Goal: Task Accomplishment & Management: Manage account settings

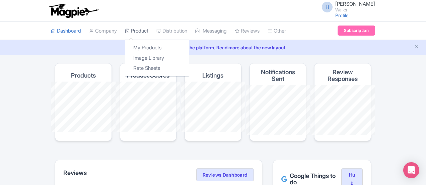
click at [125, 24] on link "Product" at bounding box center [136, 31] width 23 height 18
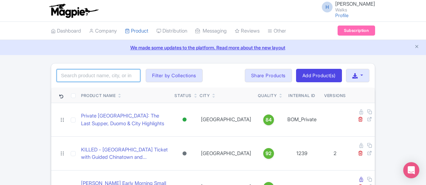
click at [57, 69] on input "search" at bounding box center [99, 75] width 84 height 13
type input "catacombs"
click button "Search" at bounding box center [0, 0] width 0 height 0
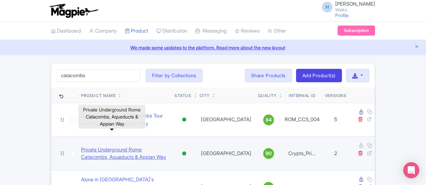
click at [95, 146] on link "Private Underground Rome Catacombs, Aqueducts & Appian Way" at bounding box center [125, 153] width 88 height 15
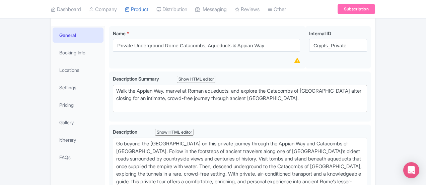
scroll to position [101, 0]
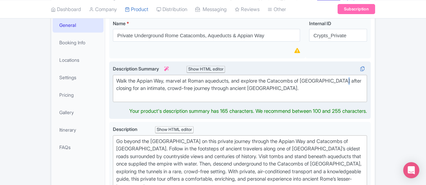
click at [320, 81] on div "Walk the Appian Way, marvel at Roman aqueducts, and explore the Catacombs of Sa…" at bounding box center [240, 88] width 248 height 23
drag, startPoint x: 318, startPoint y: 79, endPoint x: 274, endPoint y: 81, distance: 43.9
click at [274, 81] on div "Walk the Appian Way, marvel at Roman aqueducts, and explore the Catacombs of Sa…" at bounding box center [240, 88] width 248 height 23
click at [248, 80] on div "Walk the Appian Way, marvel at Roman aqueducts, and explore the Catacombs of Sa…" at bounding box center [240, 88] width 248 height 23
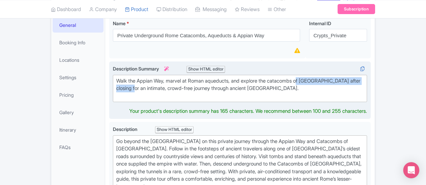
drag, startPoint x: 274, startPoint y: 80, endPoint x: 354, endPoint y: 83, distance: 80.2
click at [354, 83] on div "Walk the Appian Way, marvel at Roman aqueducts, and explore the catacombs of Sa…" at bounding box center [240, 88] width 248 height 23
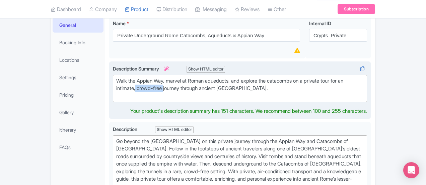
drag, startPoint x: 348, startPoint y: 80, endPoint x: 376, endPoint y: 77, distance: 28.7
click at [364, 77] on div "Walk the Appian Way, marvel at Roman aqueducts, and explore the catacombs on a …" at bounding box center [240, 88] width 248 height 23
type trix-editor "<div>&nbsp;Walk the Appian Way, marvel at Roman aqueducts, and explore the cata…"
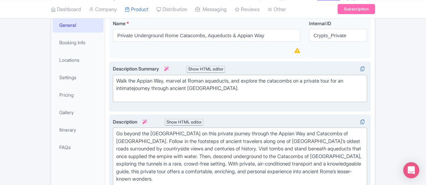
click at [292, 140] on div "Go beyond the bustling city center on this private journey through the Appian W…" at bounding box center [240, 160] width 248 height 60
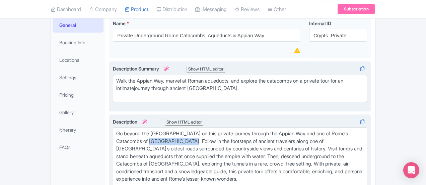
drag, startPoint x: 354, startPoint y: 130, endPoint x: 396, endPoint y: 128, distance: 42.6
click at [364, 130] on div "Go beyond the bustling city center on this private journey through the Appian W…" at bounding box center [240, 160] width 248 height 60
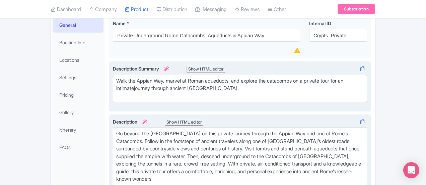
click at [328, 132] on div "Go beyond the bustling city center on this private journey through the Appian W…" at bounding box center [240, 160] width 248 height 60
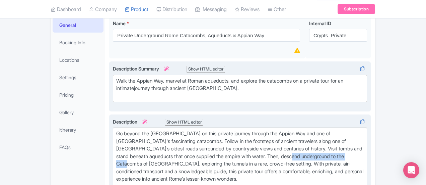
drag, startPoint x: 340, startPoint y: 146, endPoint x: 112, endPoint y: 153, distance: 228.4
click at [116, 153] on div "Go beyond the bustling city center on this private journey through the Appian W…" at bounding box center [240, 160] width 248 height 60
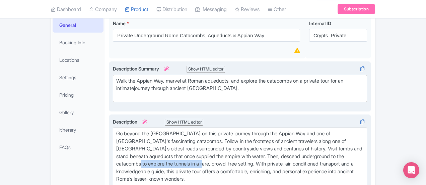
drag, startPoint x: 169, startPoint y: 154, endPoint x: 103, endPoint y: 156, distance: 66.1
click at [116, 156] on div "Go beyond the bustling city center on this private journey through the Appian W…" at bounding box center [240, 160] width 248 height 60
type trix-editor "<div>Go beyond the bustling city center on this private journey through the App…"
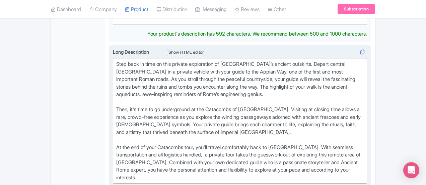
scroll to position [261, 0]
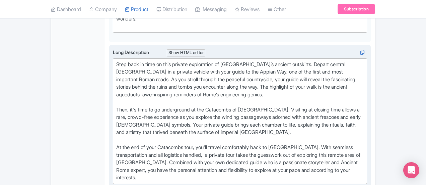
click at [252, 83] on div "Step back in time on this private exploration of Rome’s ancient outskirts. Depa…" at bounding box center [240, 121] width 248 height 121
click at [166, 84] on div "Step back in time on this private exploration of Rome’s ancient outskirts. Depa…" at bounding box center [240, 121] width 248 height 121
click at [282, 84] on div "Step back in time on this private exploration of Rome’s ancient outskirts. Depa…" at bounding box center [240, 121] width 248 height 121
click at [280, 87] on div "Step back in time on this private exploration of Rome’s ancient outskirts. Depa…" at bounding box center [240, 121] width 248 height 121
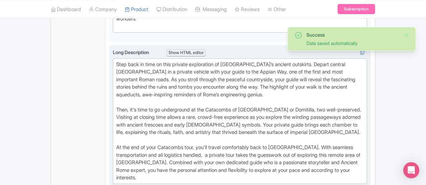
click at [295, 88] on div "Step back in time on this private exploration of Rome’s ancient outskirts. Depa…" at bounding box center [240, 121] width 248 height 121
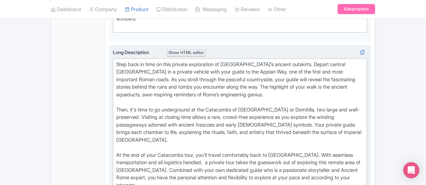
click at [173, 87] on div "Step back in time on this private exploration of Rome’s ancient outskirts. Depa…" at bounding box center [240, 125] width 248 height 128
click at [298, 86] on div "Step back in time on this private exploration of Rome’s ancient outskirts. Depa…" at bounding box center [240, 125] width 248 height 128
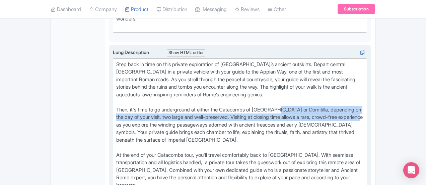
drag, startPoint x: 277, startPoint y: 93, endPoint x: 253, endPoint y: 88, distance: 24.7
click at [253, 88] on div "Step back in time on this private exploration of Rome’s ancient outskirts. Depa…" at bounding box center [240, 125] width 248 height 128
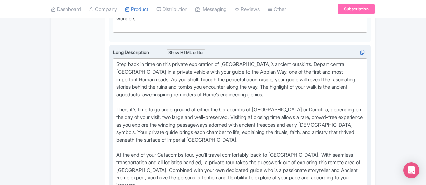
click at [284, 97] on div "Step back in time on this private exploration of Rome’s ancient outskirts. Depa…" at bounding box center [240, 125] width 248 height 128
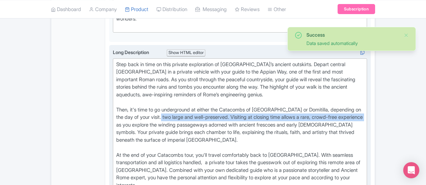
drag, startPoint x: 282, startPoint y: 92, endPoint x: 383, endPoint y: 84, distance: 101.6
click at [364, 84] on div "Step back in time on this private exploration of Rome’s ancient outskirts. Depa…" at bounding box center [240, 125] width 248 height 128
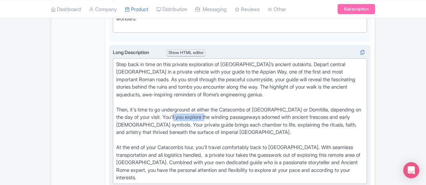
drag, startPoint x: 112, startPoint y: 94, endPoint x: 396, endPoint y: 87, distance: 284.7
click at [364, 87] on div "Step back in time on this private exploration of Rome’s ancient outskirts. Depa…" at bounding box center [240, 121] width 248 height 121
click at [308, 92] on div "Step back in time on this private exploration of Rome’s ancient outskirts. Depa…" at bounding box center [240, 121] width 248 height 121
click at [135, 113] on div "Step back in time on this private exploration of Rome’s ancient outskirts. Depa…" at bounding box center [240, 121] width 248 height 121
type trix-editor "<div>Step back in time on this private exploration of Rome’s ancient outskirts.…"
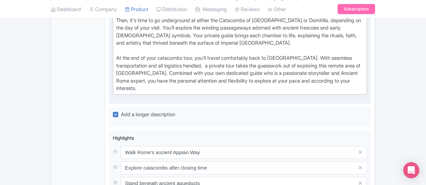
scroll to position [361, 0]
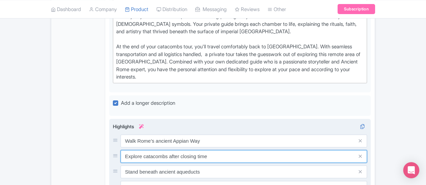
click at [121, 150] on input "Explore catacombs after closing time" at bounding box center [244, 156] width 247 height 13
drag, startPoint x: 230, startPoint y: 114, endPoint x: 188, endPoint y: 117, distance: 42.7
click at [188, 150] on input "Explore one of Rome's famous catacombs after closing time" at bounding box center [244, 156] width 247 height 13
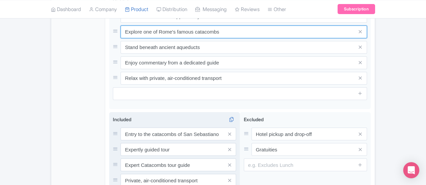
scroll to position [495, 0]
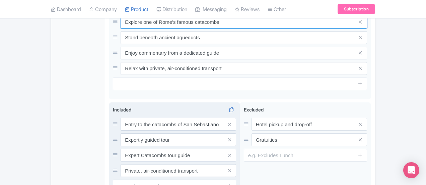
type input "Explore one of Rome's famous catacombs"
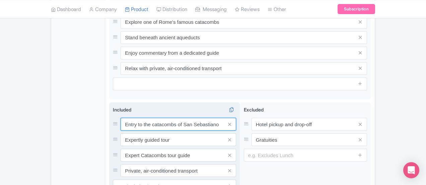
click at [196, 118] on input "Entry to the catacombs of San Sebastiano" at bounding box center [179, 124] width 116 height 13
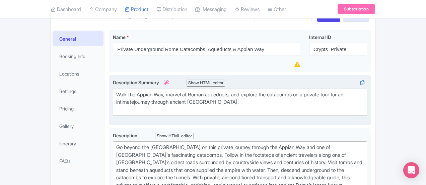
scroll to position [59, 0]
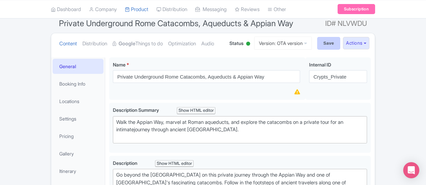
type input "Entry to the catacombs of San Sebastiano or Domitilla (depending on day)"
click at [341, 45] on input "Save" at bounding box center [329, 43] width 23 height 13
type input "Saving..."
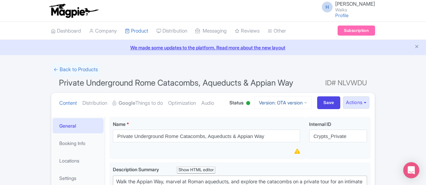
click at [312, 103] on link "Version: OTA version" at bounding box center [283, 102] width 58 height 13
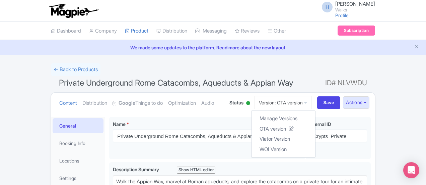
click at [312, 69] on div "← Back to Products" at bounding box center [213, 69] width 325 height 13
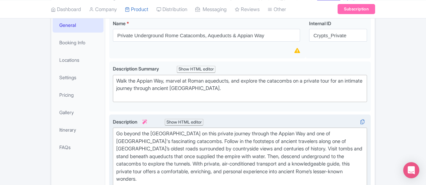
scroll to position [134, 0]
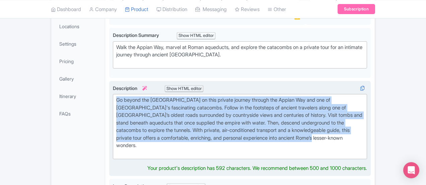
drag, startPoint x: 231, startPoint y: 130, endPoint x: 83, endPoint y: 94, distance: 152.5
click at [113, 94] on trix-editor "Go beyond the [GEOGRAPHIC_DATA] on this private journey through the Appian Way …" at bounding box center [240, 126] width 254 height 65
type trix-editor "<div>Go beyond the bustling city center on this private journey through the App…"
copy div "Go beyond the bustling city center on this private journey through the Appian W…"
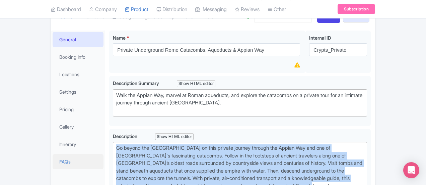
scroll to position [101, 0]
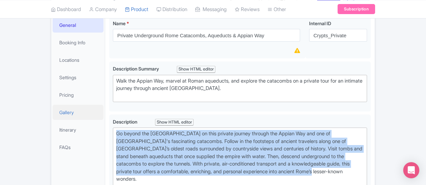
click at [53, 114] on link "Gallery" at bounding box center [78, 112] width 51 height 15
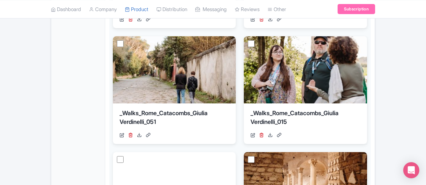
scroll to position [335, 0]
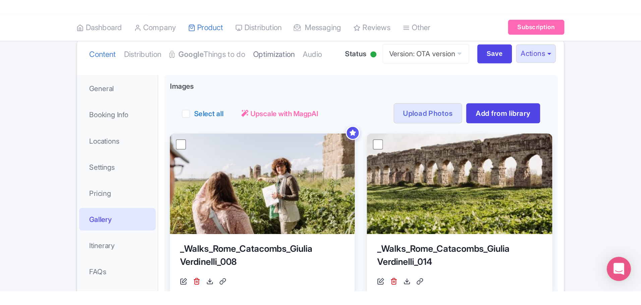
scroll to position [0, 0]
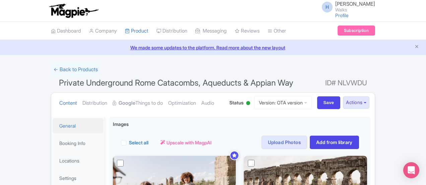
click at [53, 125] on link "General" at bounding box center [78, 125] width 51 height 15
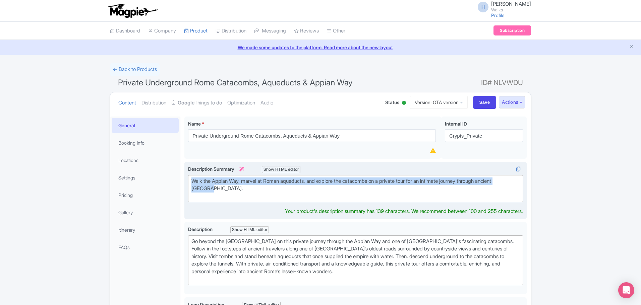
drag, startPoint x: 224, startPoint y: 191, endPoint x: 188, endPoint y: 179, distance: 37.3
click at [188, 179] on trix-editor "Walk the Appian Way, marvel at Roman aqueducts, and explore the catacombs on a …" at bounding box center [355, 188] width 335 height 27
type trix-editor "<div>&nbsp;Walk the Appian Way, marvel at Roman aqueducts, and explore the cata…"
copy div "Walk the Appian Way, marvel at Roman aqueducts, and explore the catacombs on a …"
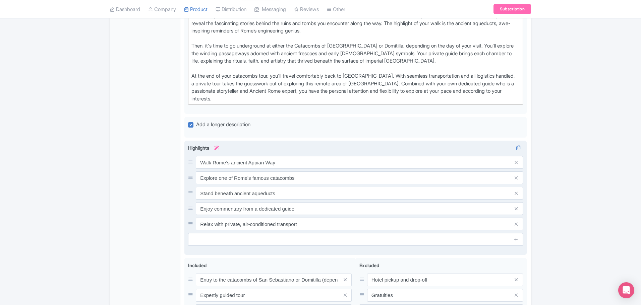
scroll to position [302, 0]
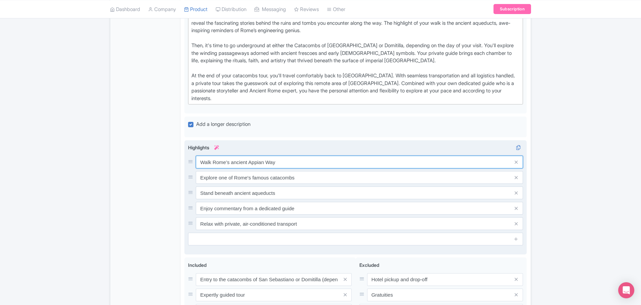
drag, startPoint x: 199, startPoint y: 161, endPoint x: 310, endPoint y: 171, distance: 111.7
click at [310, 171] on div "Highlights i Walk Rome’s ancient Appian Way Explore one of Rome's famous cataco…" at bounding box center [355, 195] width 335 height 102
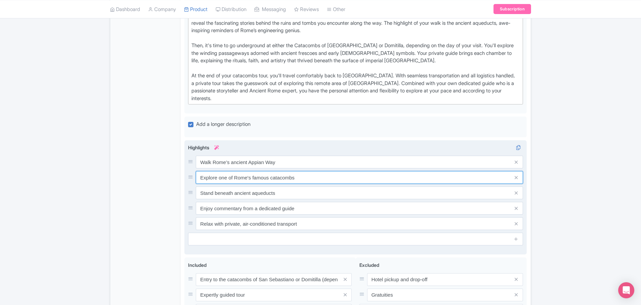
drag, startPoint x: 200, startPoint y: 177, endPoint x: 311, endPoint y: 176, distance: 111.0
click at [311, 176] on input "Explore one of Rome's famous catacombs" at bounding box center [359, 177] width 327 height 13
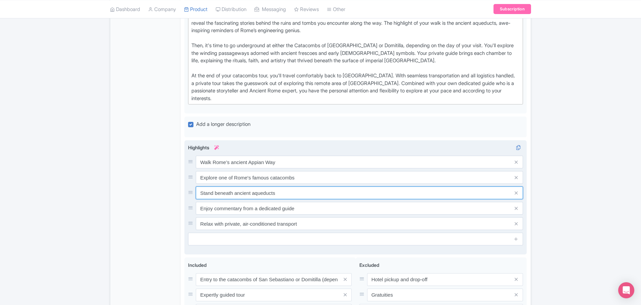
drag, startPoint x: 201, startPoint y: 195, endPoint x: 287, endPoint y: 190, distance: 86.3
click at [286, 184] on input "Stand beneath ancient aqueducts" at bounding box center [359, 193] width 327 height 13
drag, startPoint x: 218, startPoint y: 206, endPoint x: 334, endPoint y: 210, distance: 115.7
click at [334, 184] on input "Enjoy commentary from a dedicated guide" at bounding box center [359, 208] width 327 height 13
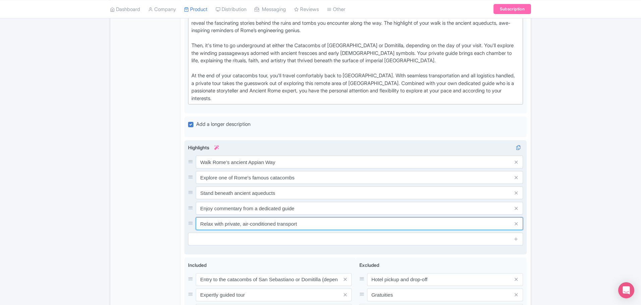
drag, startPoint x: 204, startPoint y: 222, endPoint x: 343, endPoint y: 222, distance: 139.8
click at [342, 184] on input "Relax with private, air-conditioned transport" at bounding box center [359, 224] width 327 height 13
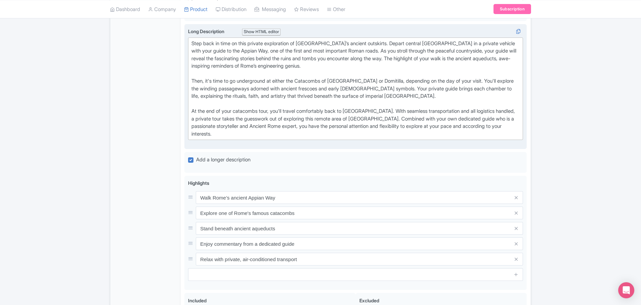
scroll to position [201, 0]
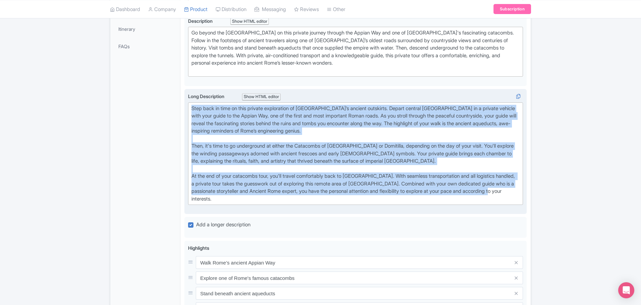
drag, startPoint x: 211, startPoint y: 181, endPoint x: 185, endPoint y: 104, distance: 81.3
click at [185, 104] on div "Long Description i Show HTML editor Bold Italic Strikethrough Link Heading Quot…" at bounding box center [355, 152] width 342 height 126
type trix-editor "<div>Step back in time on this private exploration of Rome’s ancient outskirts.…"
copy div "Step back in time on this private exploration of Rome’s ancient outskirts. Depa…"
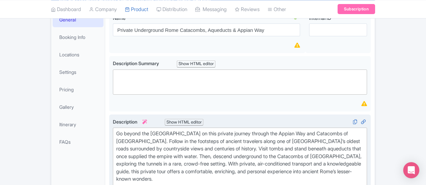
scroll to position [134, 0]
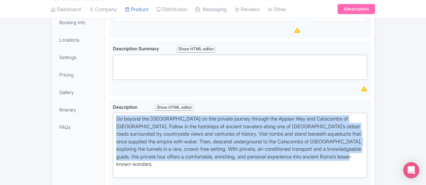
drag, startPoint x: 251, startPoint y: 136, endPoint x: 64, endPoint y: 117, distance: 188.0
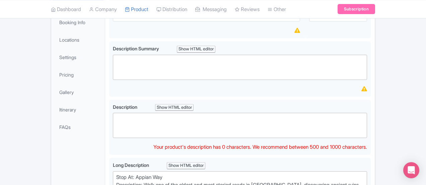
paste trix-editor "Go beyond the bustling city center on this private journey through the Appian W…"
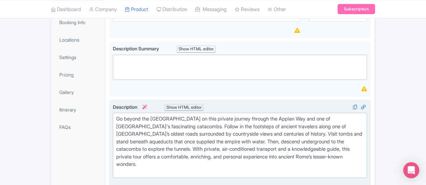
click at [116, 154] on div "Go beyond the bustling city center on this private journey through the Appian W…" at bounding box center [240, 145] width 248 height 60
type trix-editor "<div>Go beyond the bustling city center on this private journey through the App…"
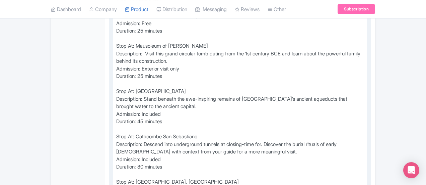
scroll to position [328, 0]
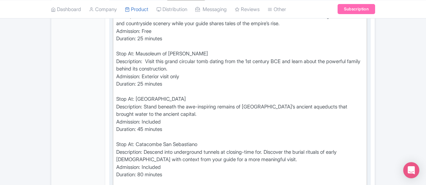
click at [183, 127] on div "Stop At: Appian Way Description: Walk one of the oldest and most storied roads …" at bounding box center [240, 114] width 248 height 219
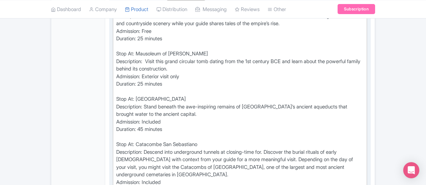
click at [167, 136] on div "Stop At: Appian Way Description: Walk one of the oldest and most storied roads …" at bounding box center [240, 122] width 248 height 234
type trix-editor "<div>Stop At: Appian Way<br>Description: Walk one of the oldest and most storie…"
click at [187, 119] on div "Stop At: Appian Way Description: Walk one of the oldest and most storied roads …" at bounding box center [240, 122] width 248 height 234
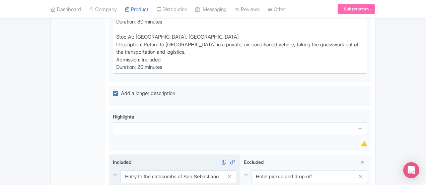
scroll to position [562, 0]
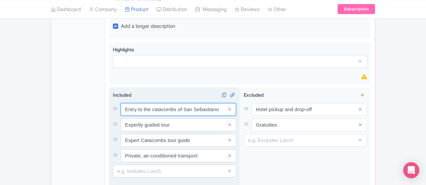
click at [190, 103] on input "Entry to the catacombs of San Sebastiano" at bounding box center [179, 109] width 116 height 13
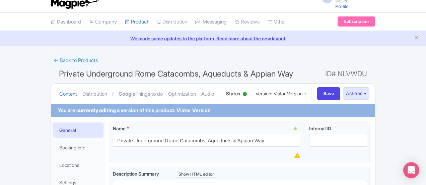
scroll to position [0, 0]
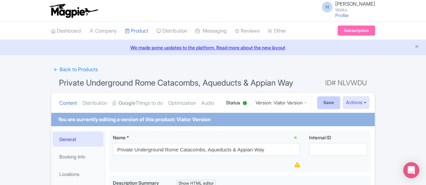
type input "Entry to the catacombs of San Sebastiano or Domitilla (depending on the day)"
click at [341, 103] on input "Save" at bounding box center [329, 102] width 23 height 13
type input "Saving..."
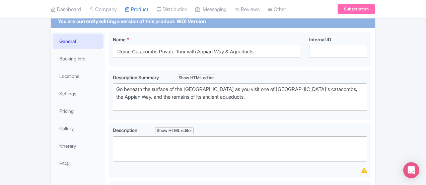
scroll to position [134, 0]
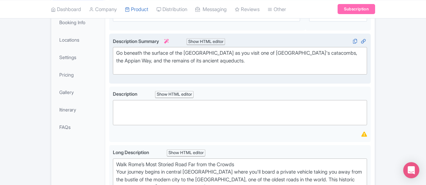
click at [138, 67] on div "Go beneath the surface of the [GEOGRAPHIC_DATA] as you visit one of [GEOGRAPHIC…" at bounding box center [240, 60] width 248 height 23
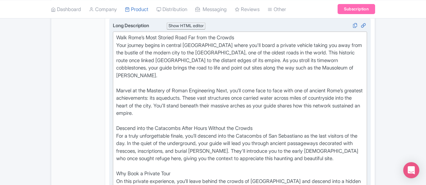
scroll to position [261, 0]
drag, startPoint x: 157, startPoint y: 104, endPoint x: 231, endPoint y: 100, distance: 73.8
click at [231, 100] on div "Walk Rome’s Most Storied Road Far from the Crowds Your journey begins in centra…" at bounding box center [240, 128] width 248 height 189
click at [286, 111] on div "Walk Rome’s Most Storied Road Far from the Crowds Your journey begins in centra…" at bounding box center [240, 128] width 248 height 189
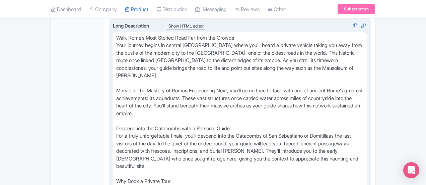
click at [214, 112] on div "Walk Rome’s Most Storied Road Far from the Crowds Your journey begins in centra…" at bounding box center [240, 132] width 248 height 196
click at [329, 109] on div "Walk Rome’s Most Storied Road Far from the Crowds Your journey begins in centra…" at bounding box center [240, 132] width 248 height 196
click at [322, 114] on div "Walk Rome’s Most Storied Road Far from the Crowds Your journey begins in centra…" at bounding box center [240, 132] width 248 height 196
drag, startPoint x: 330, startPoint y: 112, endPoint x: 396, endPoint y: 110, distance: 66.4
click at [364, 110] on div "Walk Rome’s Most Storied Road Far from the Crowds Your journey begins in centra…" at bounding box center [240, 132] width 248 height 196
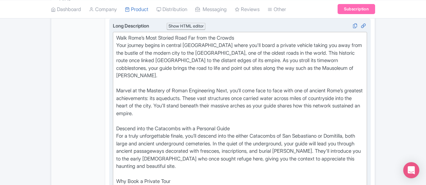
click at [343, 111] on div "Walk Rome’s Most Storied Road Far from the Crowds Your journey begins in centra…" at bounding box center [240, 132] width 248 height 196
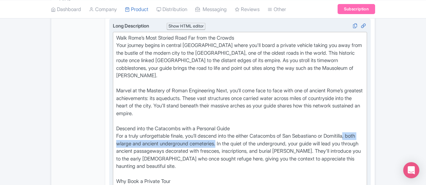
drag, startPoint x: 327, startPoint y: 111, endPoint x: 144, endPoint y: 121, distance: 183.4
click at [144, 121] on div "Walk Rome’s Most Storied Road Far from the Crowds Your journey begins in centra…" at bounding box center [240, 132] width 248 height 196
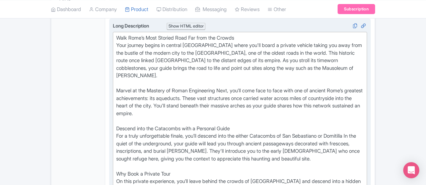
type trix-editor "<div>Walk Rome’s Most Storied Road Far from the Crowds<br>Your journey begins i…"
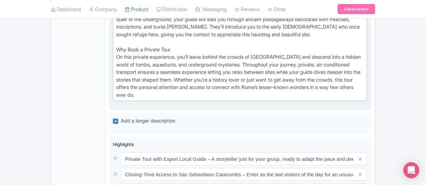
scroll to position [428, 0]
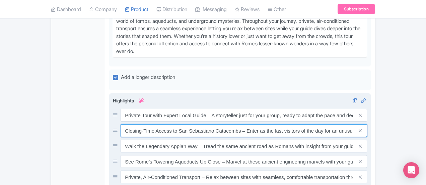
drag, startPoint x: 125, startPoint y: 91, endPoint x: 89, endPoint y: 90, distance: 35.6
click at [121, 124] on input "Closing-Time Access to San Sebastiano Catacombs – Enter as the last visitors of…" at bounding box center [244, 130] width 247 height 13
drag, startPoint x: 118, startPoint y: 90, endPoint x: 152, endPoint y: 89, distance: 34.2
click at [152, 124] on input "Access to San Sebastiano Catacombs – Enter as the last visitors of the day for …" at bounding box center [244, 130] width 247 height 13
drag, startPoint x: 183, startPoint y: 90, endPoint x: 354, endPoint y: 94, distance: 170.7
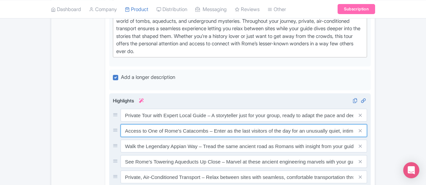
click at [354, 124] on input "Access to One of Rome's Catacombs – Enter as the last visitors of the day for a…" at bounding box center [244, 130] width 247 height 13
click at [267, 124] on input "Access to One of Rome's Catacombs – Walk through underground tunnels in Rome's …" at bounding box center [244, 130] width 247 height 13
click at [335, 124] on input "Access to One of Rome's Catacombs – Walk through underground tunnels in one of …" at bounding box center [244, 130] width 247 height 13
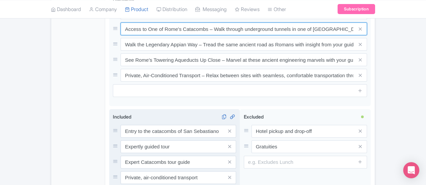
scroll to position [562, 0]
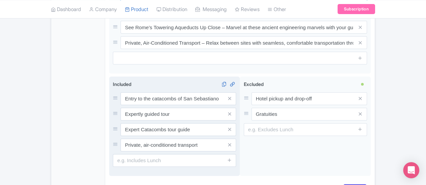
type input "Access to One of Rome's Catacombs – Walk through underground tunnels in one of …"
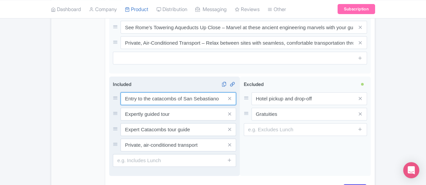
click at [195, 92] on input "Entry to the catacombs of San Sebastiano" at bounding box center [179, 98] width 116 height 13
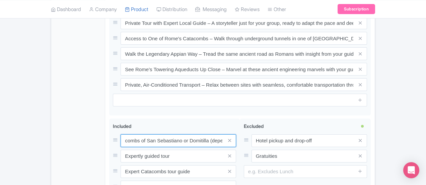
scroll to position [570, 0]
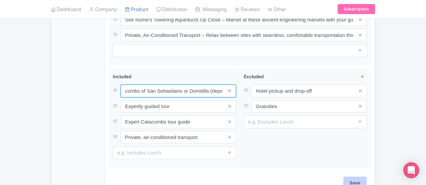
type input "Entry to the catacombs of San Sebastiano or Domitilla (depending on the day)"
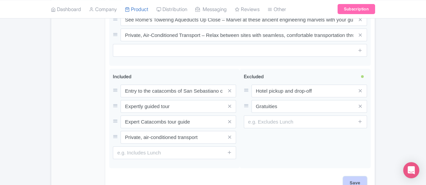
click at [367, 176] on input "Save" at bounding box center [355, 182] width 23 height 13
type input "Saving..."
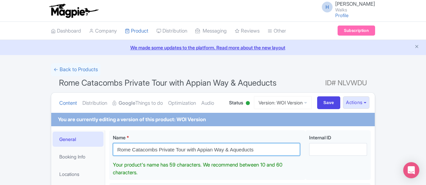
drag, startPoint x: 168, startPoint y: 143, endPoint x: 62, endPoint y: 138, distance: 106.1
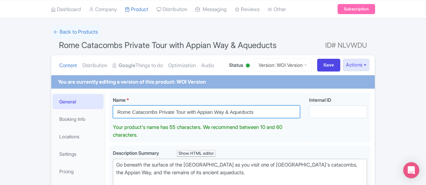
scroll to position [67, 0]
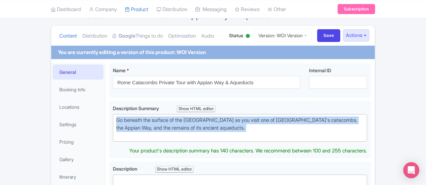
drag, startPoint x: 114, startPoint y: 134, endPoint x: 76, endPoint y: 119, distance: 40.8
type trix-editor "<div>Go beneath the surface of the Eternal City as you visit one of [GEOGRAPHIC…"
copy div "Go beneath the surface of the [GEOGRAPHIC_DATA] as you visit one of [GEOGRAPHIC…"
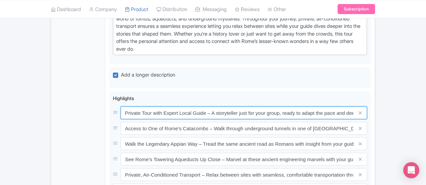
scroll to position [0, 21]
drag, startPoint x: 93, startPoint y: 72, endPoint x: 463, endPoint y: 83, distance: 370.3
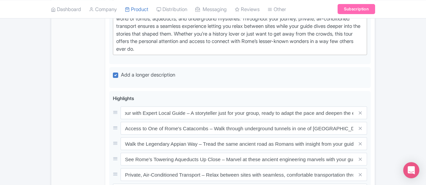
scroll to position [0, 0]
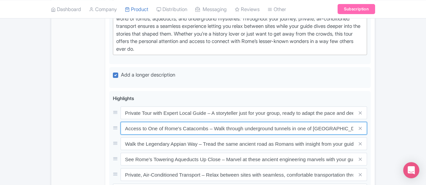
drag, startPoint x: 94, startPoint y: 88, endPoint x: 418, endPoint y: 89, distance: 324.2
click at [375, 89] on div "Rome Catacombs Private Tour with Appian Way & Aqueducts Name * i Rome Catacombs…" at bounding box center [240, 13] width 270 height 634
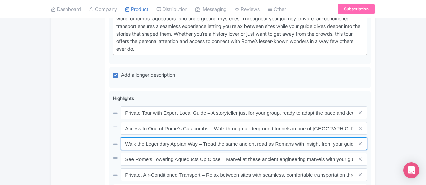
drag, startPoint x: 95, startPoint y: 102, endPoint x: 467, endPoint y: 120, distance: 372.6
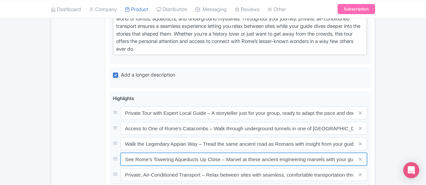
drag, startPoint x: 92, startPoint y: 118, endPoint x: 460, endPoint y: 127, distance: 368.3
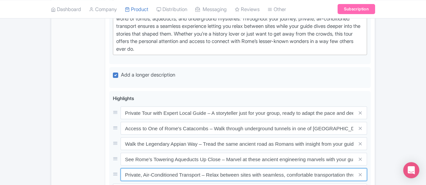
drag, startPoint x: 94, startPoint y: 133, endPoint x: 438, endPoint y: 127, distance: 344.4
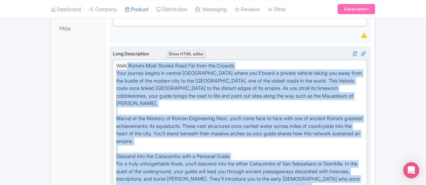
scroll to position [196, 0]
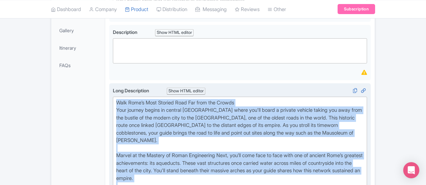
drag, startPoint x: 114, startPoint y: 111, endPoint x: 80, endPoint y: 95, distance: 37.4
type trix-editor "<lor>Ipsu Dolo’s Amet Consect Adip Eli sedd eiu Tempor<in>Utla etdolor magnaa e…"
copy div "Lore Ipsu’d Sita Consect Adip Eli sedd eiu Tempor Inci utlabor etdolo ma aliqua…"
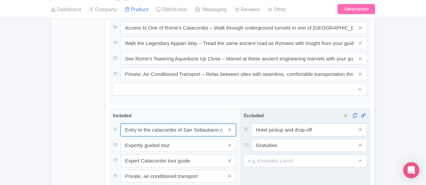
scroll to position [0, 37]
drag, startPoint x: 93, startPoint y: 91, endPoint x: 255, endPoint y: 94, distance: 162.3
click at [255, 108] on div "Entry to the catacombs of San Sebastiano or Domitilla (depending on the day) Ex…" at bounding box center [240, 159] width 262 height 102
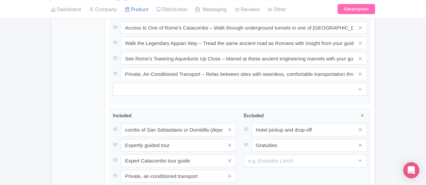
scroll to position [0, 0]
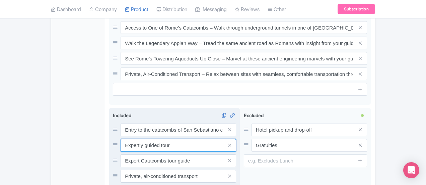
drag, startPoint x: 93, startPoint y: 105, endPoint x: 147, endPoint y: 107, distance: 54.4
click at [147, 139] on input "Expertly guided tour" at bounding box center [179, 145] width 116 height 13
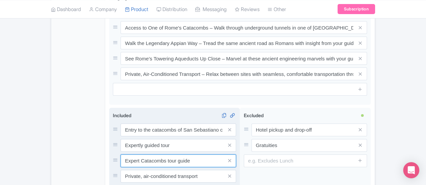
drag, startPoint x: 93, startPoint y: 122, endPoint x: 169, endPoint y: 120, distance: 76.8
click at [169, 154] on input "Expert Catacombs tour guide" at bounding box center [179, 160] width 116 height 13
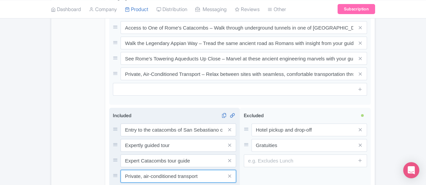
drag, startPoint x: 92, startPoint y: 135, endPoint x: 193, endPoint y: 137, distance: 101.6
click at [193, 170] on input "Private, air-conditioned transport" at bounding box center [179, 176] width 116 height 13
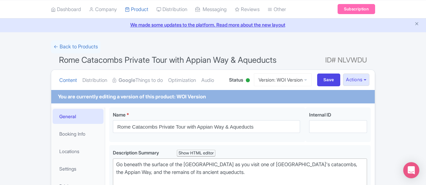
scroll to position [34, 0]
